Goal: Task Accomplishment & Management: Manage account settings

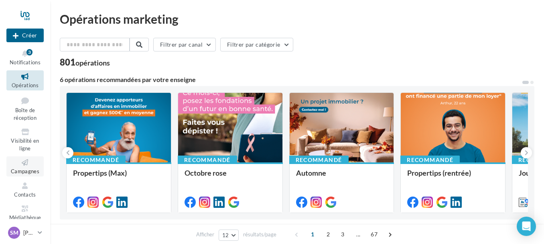
click at [24, 161] on icon at bounding box center [25, 162] width 32 height 9
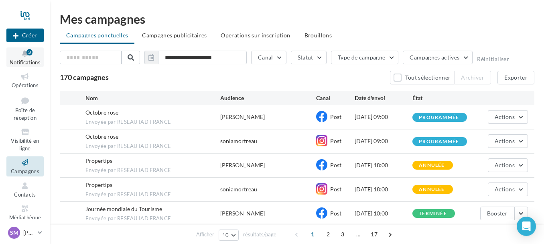
click at [32, 57] on icon at bounding box center [25, 53] width 32 height 9
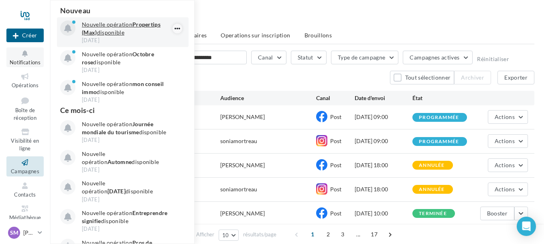
click at [174, 26] on icon "button" at bounding box center [177, 29] width 6 height 10
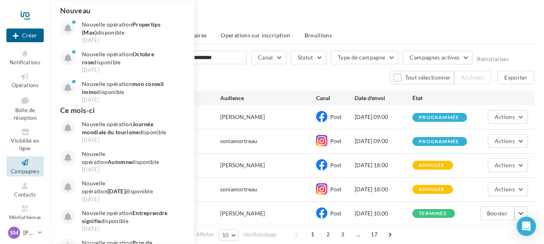
click at [264, 13] on div "**********" at bounding box center [297, 190] width 494 height 380
